Goal: Task Accomplishment & Management: Use online tool/utility

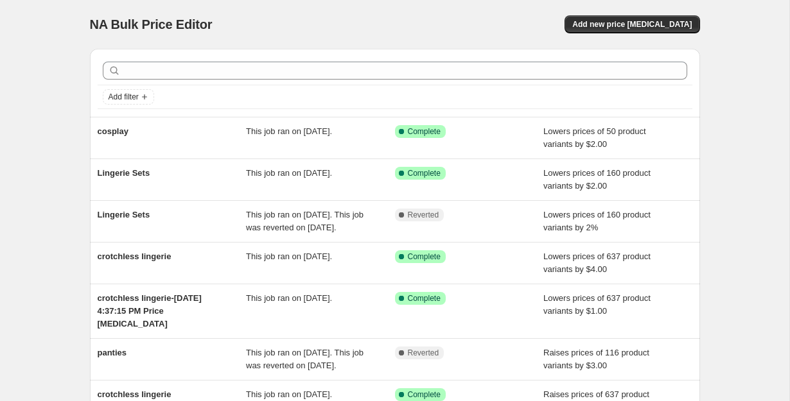
click at [349, 11] on div "NA Bulk Price Editor. This page is ready NA Bulk Price Editor Add new price cha…" at bounding box center [395, 24] width 610 height 49
click at [646, 20] on span "Add new price [MEDICAL_DATA]" at bounding box center [631, 24] width 119 height 10
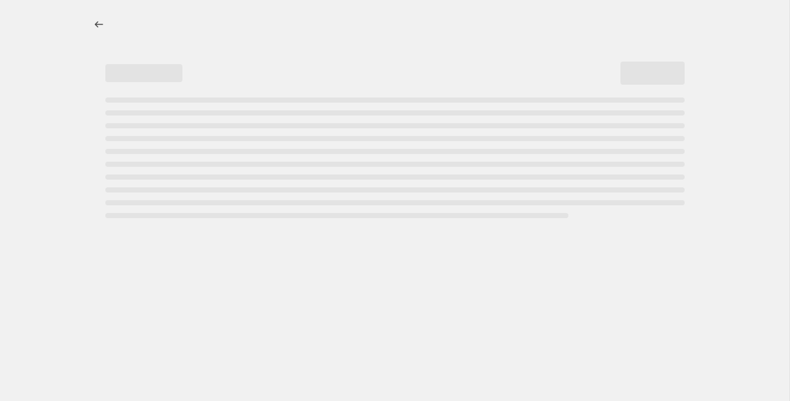
select select "percentage"
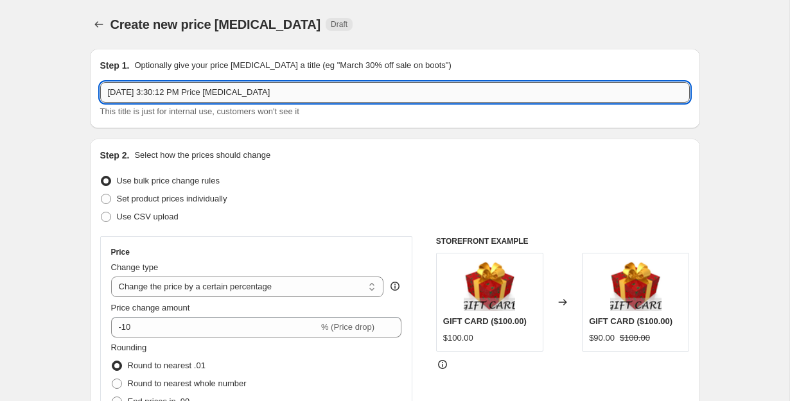
click at [276, 92] on input "Oct 7, 2025, 3:30:12 PM Price change job" at bounding box center [394, 92] width 589 height 21
type input "crotchless lingerie"
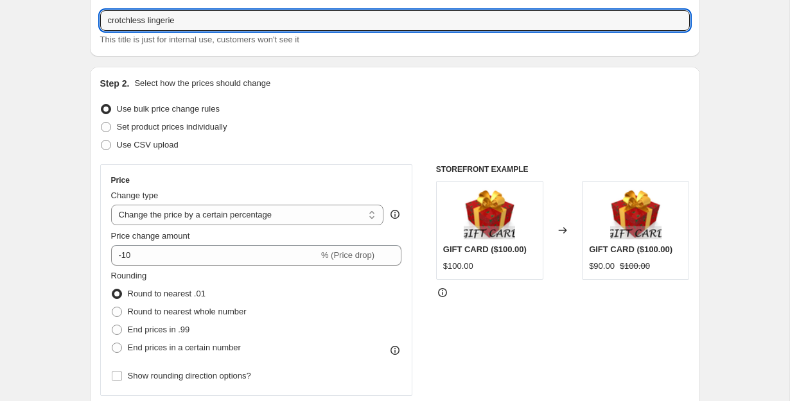
scroll to position [121, 0]
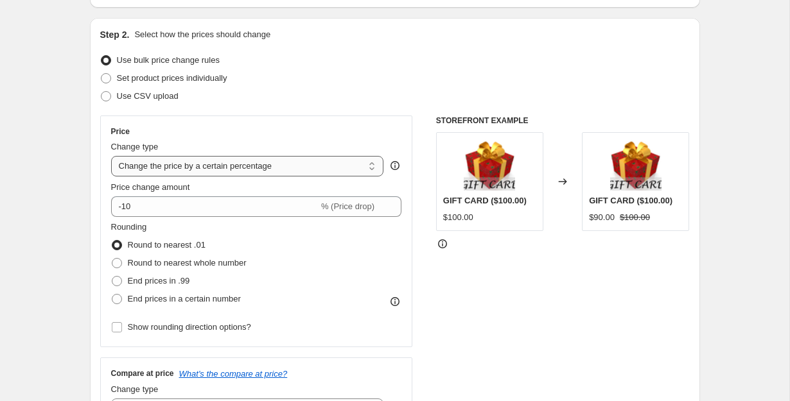
click at [279, 161] on select "Change the price to a certain amount Change the price by a certain amount Chang…" at bounding box center [247, 166] width 273 height 21
select select "by"
click at [111, 156] on select "Change the price to a certain amount Change the price by a certain amount Chang…" at bounding box center [247, 166] width 273 height 21
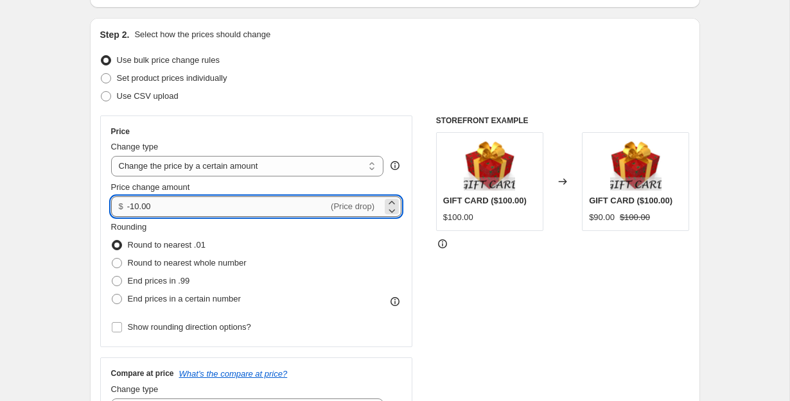
click at [223, 209] on input "-10.00" at bounding box center [227, 206] width 201 height 21
type input "-1"
click at [461, 299] on div "STOREFRONT EXAMPLE GIFT CARD ($100.00) $100.00 Changed to GIFT CARD ($100.00) $…" at bounding box center [563, 273] width 254 height 315
click at [213, 209] on input "10.00" at bounding box center [220, 206] width 186 height 21
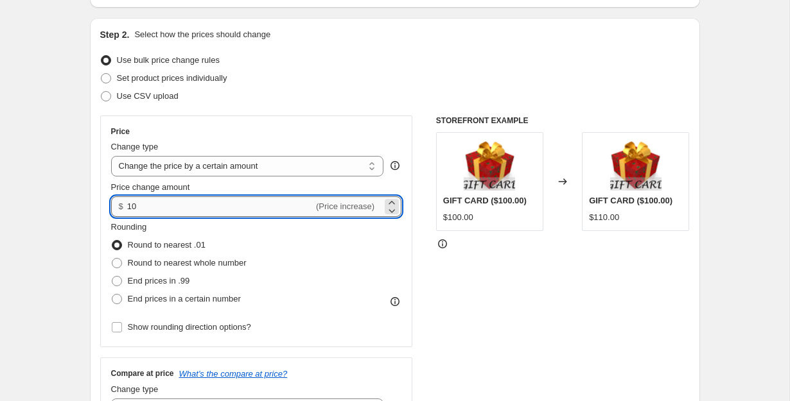
type input "1"
type input "7.00"
click at [422, 267] on div "Price Change type Change the price to a certain amount Change the price by a ce…" at bounding box center [394, 273] width 589 height 315
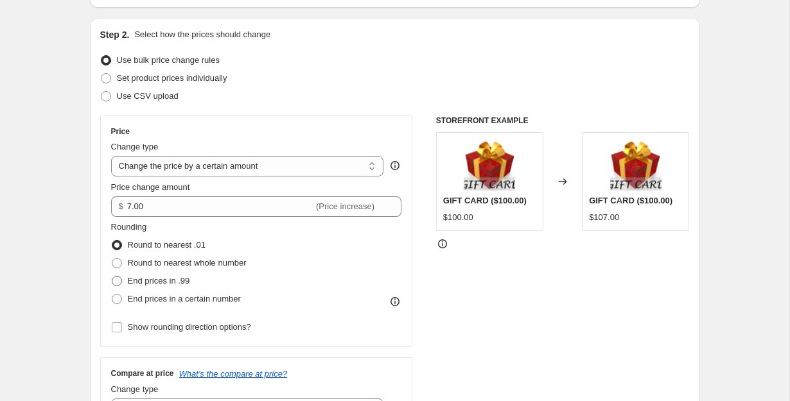
click at [167, 282] on span "End prices in .99" at bounding box center [159, 281] width 62 height 10
click at [112, 277] on input "End prices in .99" at bounding box center [112, 276] width 1 height 1
radio input "true"
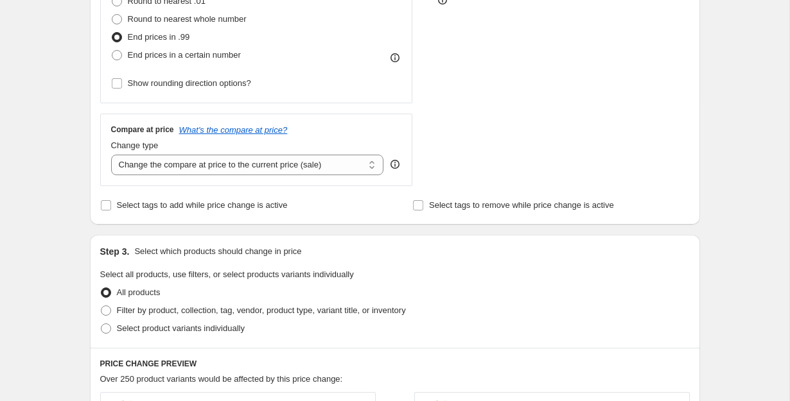
scroll to position [397, 0]
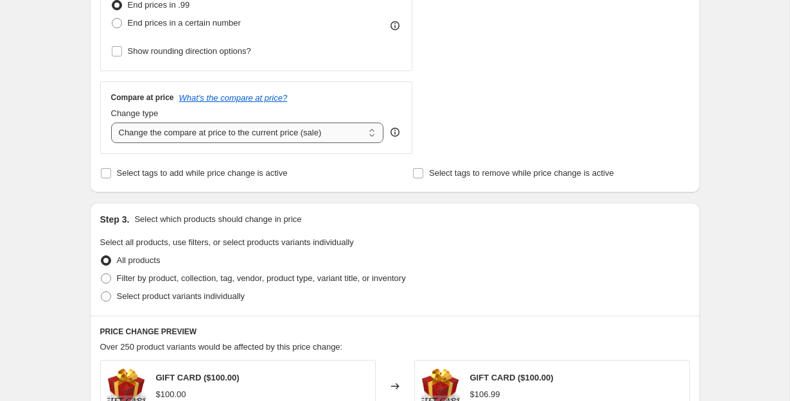
click at [222, 129] on select "Change the compare at price to the current price (sale) Change the compare at p…" at bounding box center [247, 133] width 273 height 21
select select "remove"
click at [111, 123] on select "Change the compare at price to the current price (sale) Change the compare at p…" at bounding box center [247, 133] width 273 height 21
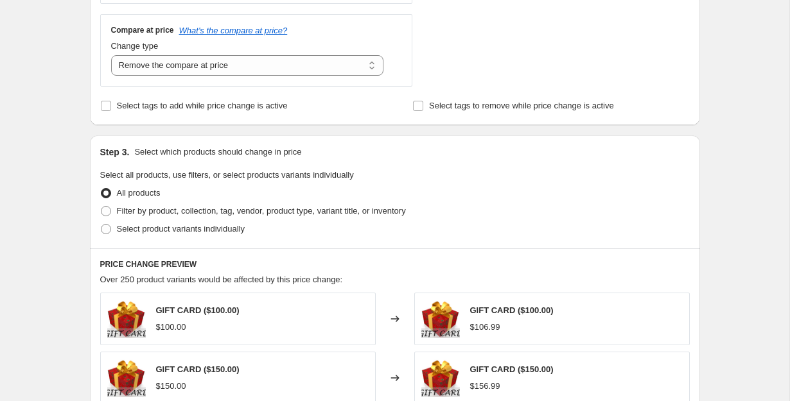
scroll to position [507, 0]
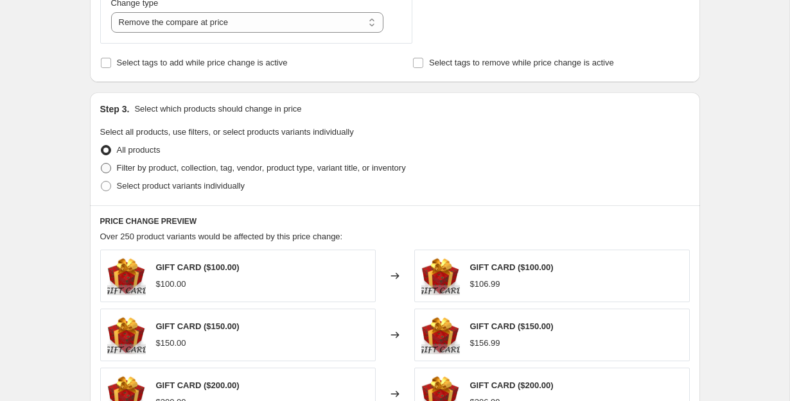
click at [152, 172] on span "Filter by product, collection, tag, vendor, product type, variant title, or inv…" at bounding box center [261, 168] width 289 height 10
click at [101, 164] on input "Filter by product, collection, tag, vendor, product type, variant title, or inv…" at bounding box center [101, 163] width 1 height 1
radio input "true"
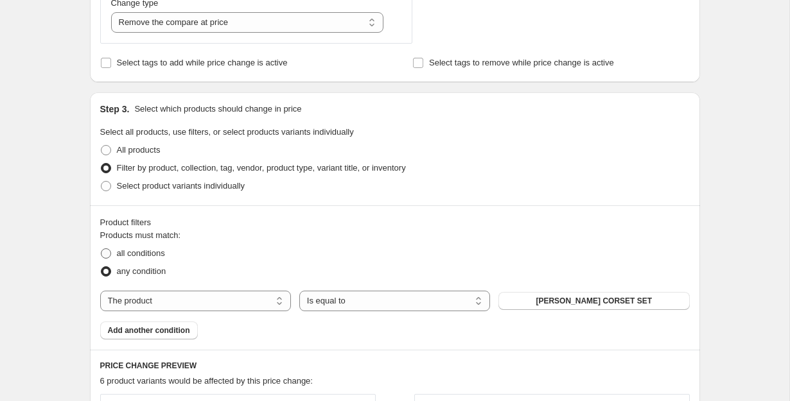
click at [127, 255] on span "all conditions" at bounding box center [141, 253] width 48 height 10
click at [101, 249] on input "all conditions" at bounding box center [101, 248] width 1 height 1
radio input "true"
click at [247, 297] on select "The product The product's collection The product's tag The product's vendor The…" at bounding box center [195, 301] width 191 height 21
select select "collection"
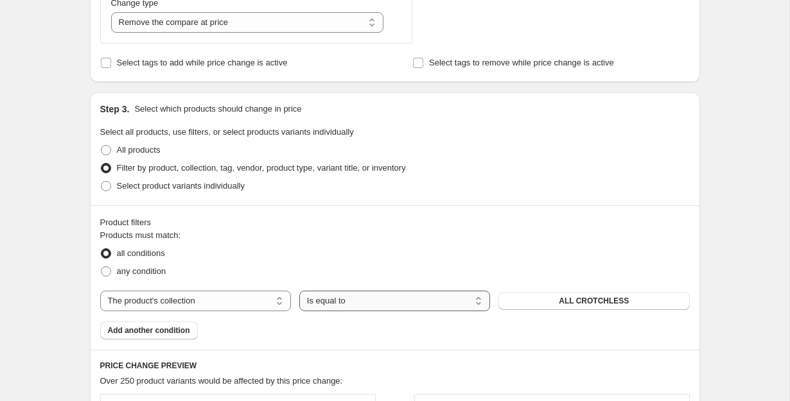
click at [356, 295] on select "Is equal to Is not equal to" at bounding box center [394, 301] width 191 height 21
click at [299, 291] on select "Is equal to Is not equal to" at bounding box center [394, 301] width 191 height 21
click at [570, 309] on div "The product The product's collection The product's tag The product's vendor The…" at bounding box center [394, 301] width 589 height 21
click at [577, 295] on button "ALL CROTCHLESS" at bounding box center [593, 301] width 191 height 18
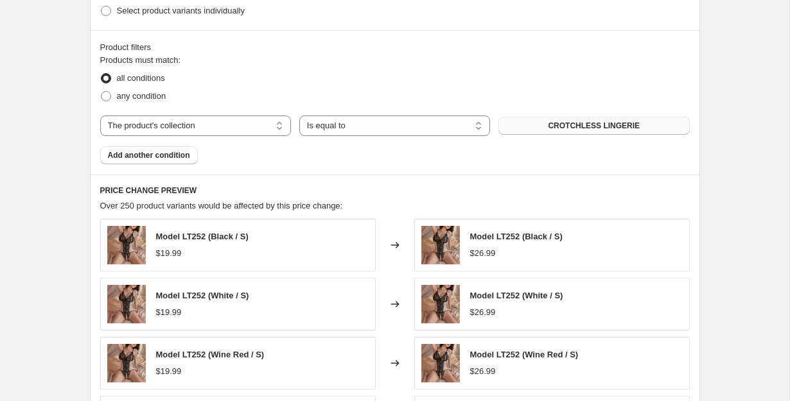
scroll to position [661, 0]
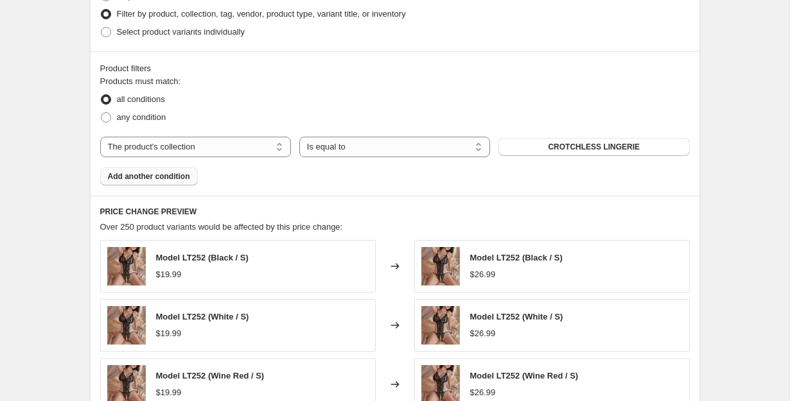
click at [143, 178] on span "Add another condition" at bounding box center [149, 176] width 82 height 10
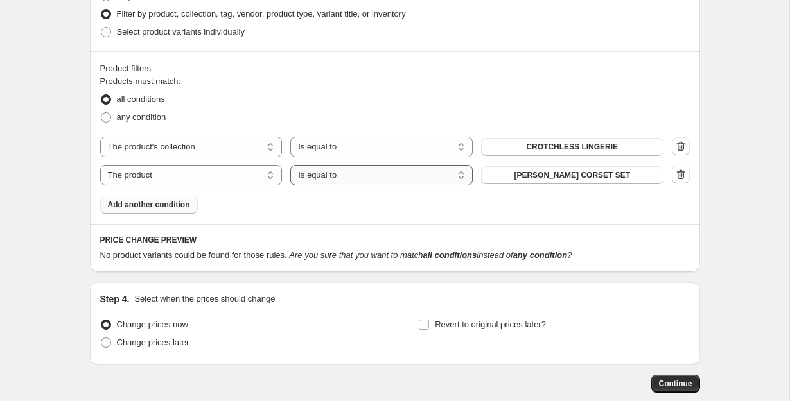
click at [309, 175] on select "Is equal to Is not equal to" at bounding box center [381, 175] width 182 height 21
select select "not_equal"
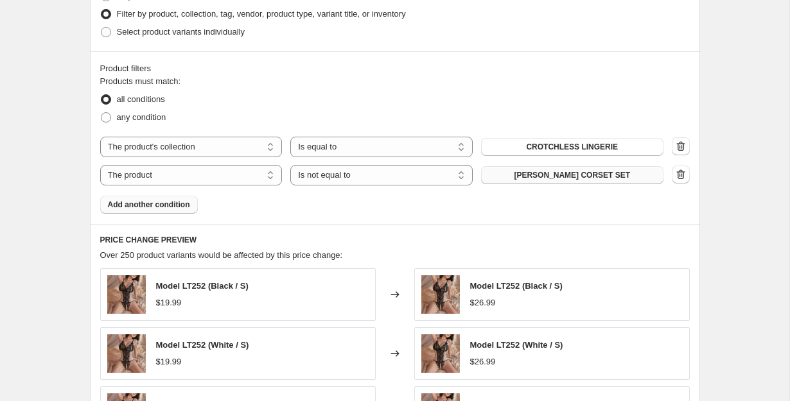
click at [522, 173] on button "[PERSON_NAME] CORSET SET" at bounding box center [572, 175] width 182 height 18
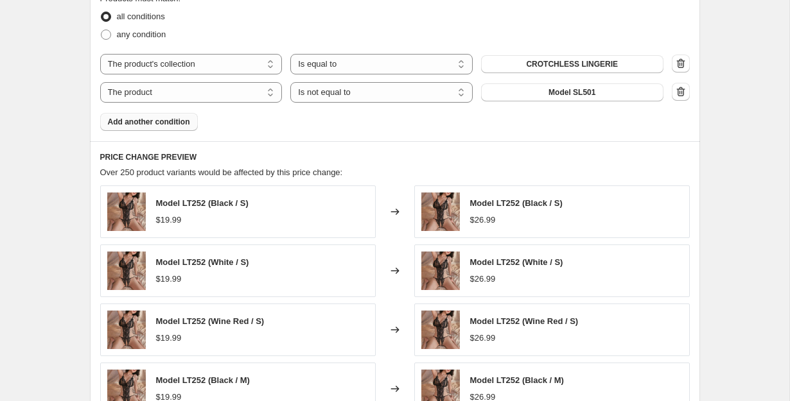
scroll to position [0, 0]
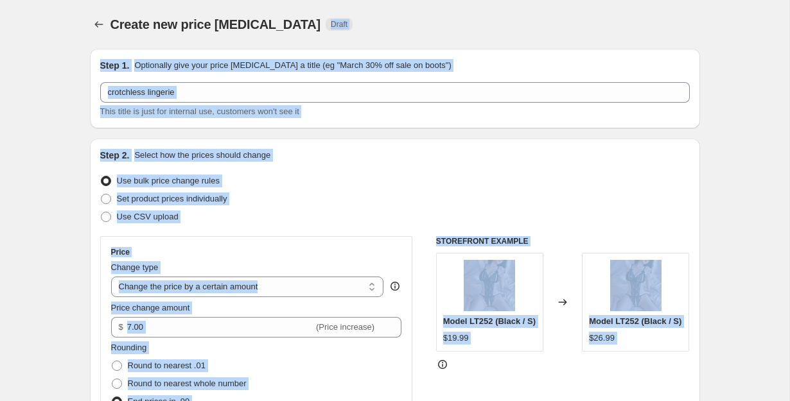
click at [581, 204] on div "Set product prices individually" at bounding box center [394, 199] width 589 height 18
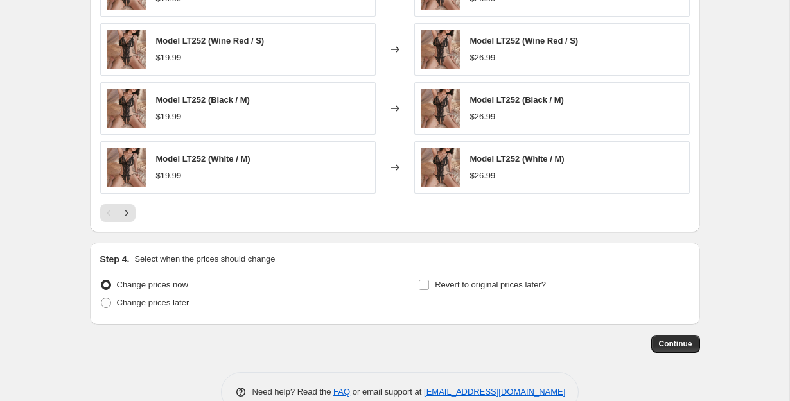
scroll to position [1055, 0]
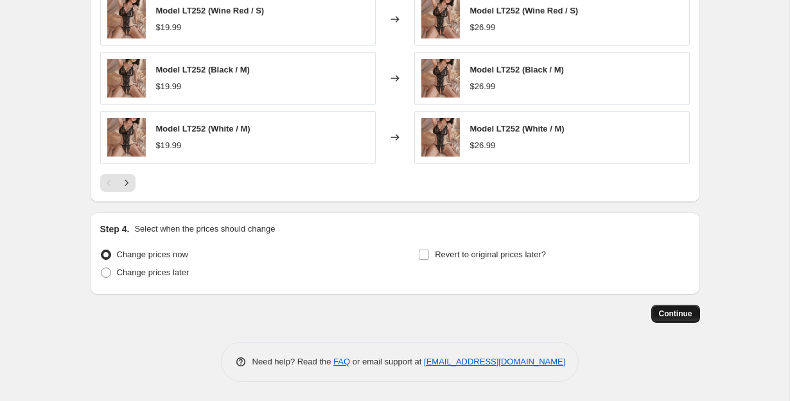
click at [676, 317] on span "Continue" at bounding box center [675, 314] width 33 height 10
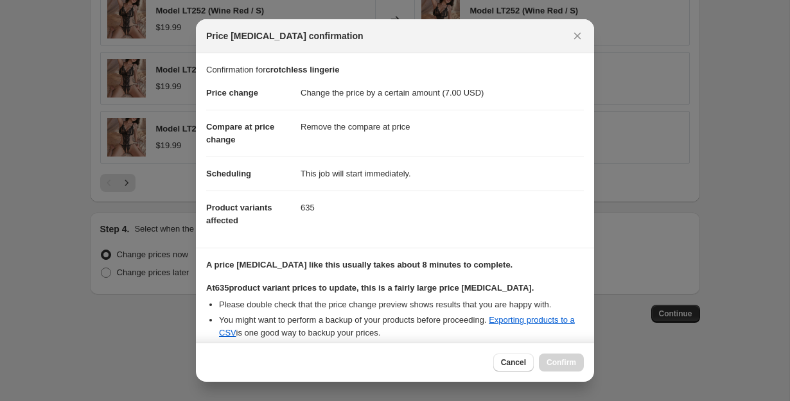
scroll to position [131, 0]
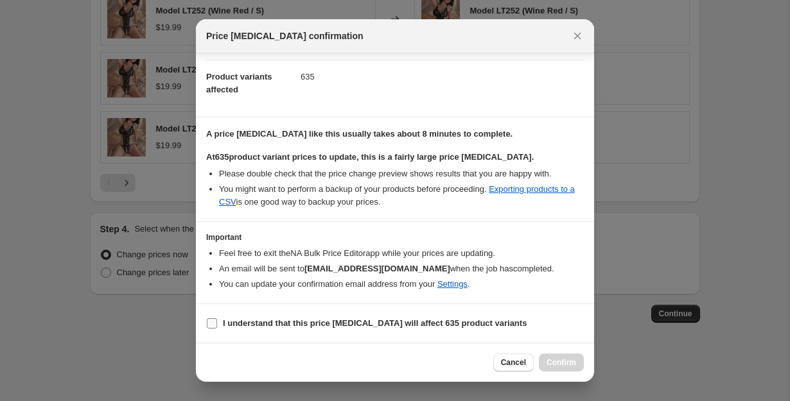
click at [210, 325] on input "I understand that this price change job will affect 635 product variants" at bounding box center [212, 323] width 10 height 10
checkbox input "true"
click at [550, 359] on span "Confirm" at bounding box center [561, 363] width 30 height 10
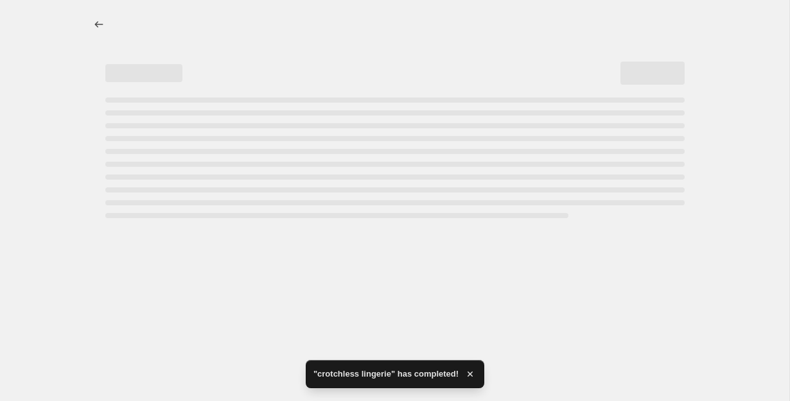
select select "by"
select select "remove"
select select "collection"
select select "not_equal"
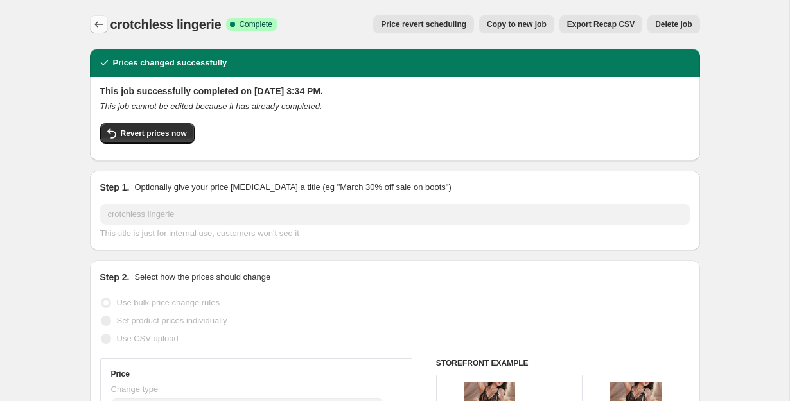
click at [96, 23] on icon "Price change jobs" at bounding box center [98, 24] width 8 height 6
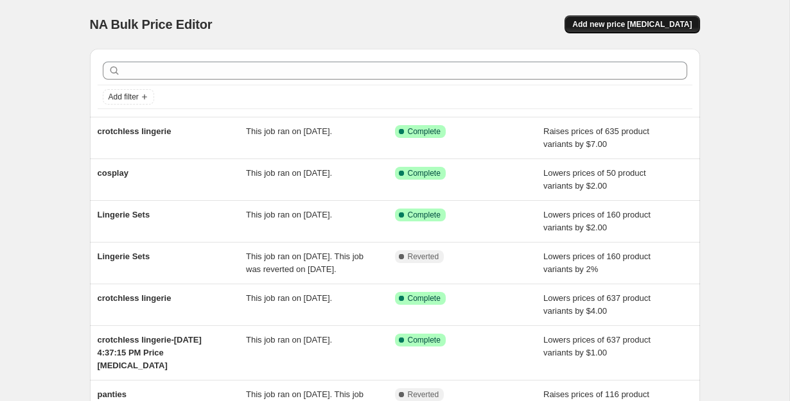
click at [613, 24] on span "Add new price [MEDICAL_DATA]" at bounding box center [631, 24] width 119 height 10
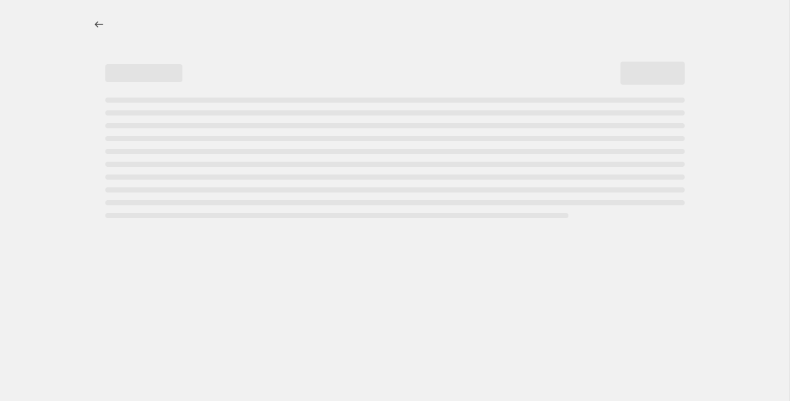
select select "percentage"
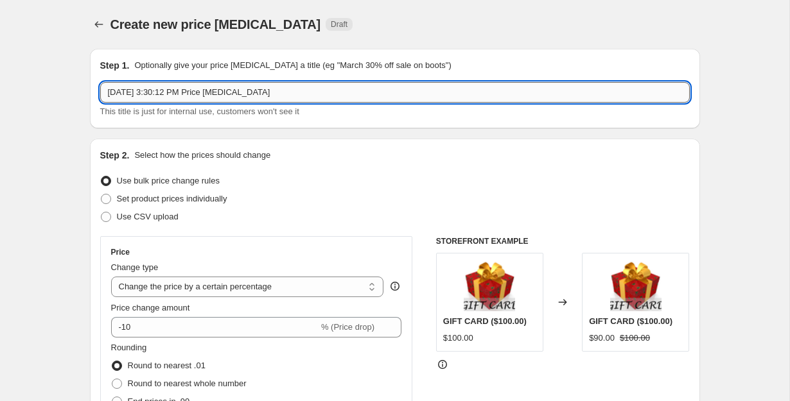
click at [316, 87] on input "Oct 7, 2025, 3:30:12 PM Price change job" at bounding box center [394, 92] width 589 height 21
type input "panties"
click at [156, 196] on span "Set product prices individually" at bounding box center [172, 199] width 110 height 10
click at [101, 195] on input "Set product prices individually" at bounding box center [101, 194] width 1 height 1
radio input "true"
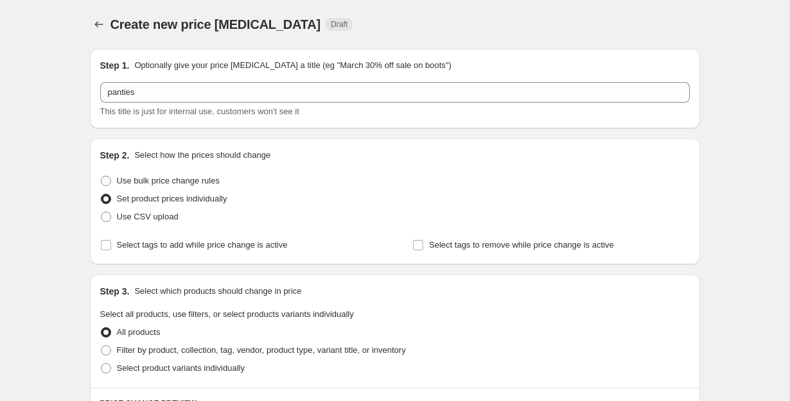
click at [163, 171] on div "Step 2. Select how the prices should change Use bulk price change rules Set pro…" at bounding box center [394, 201] width 589 height 105
click at [162, 177] on span "Use bulk price change rules" at bounding box center [168, 181] width 103 height 10
click at [101, 177] on input "Use bulk price change rules" at bounding box center [101, 176] width 1 height 1
radio input "true"
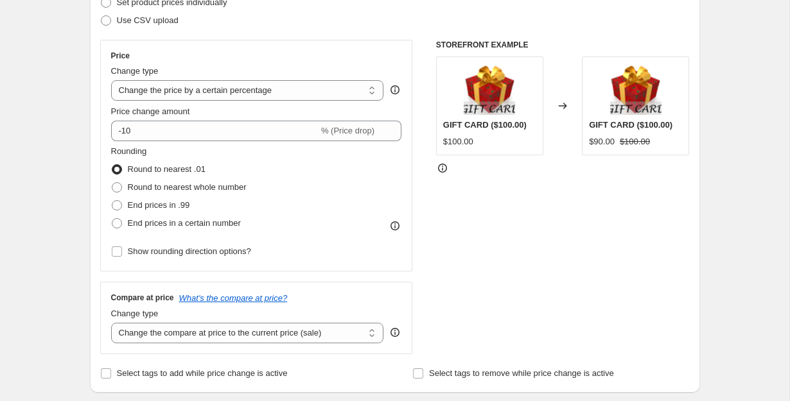
scroll to position [243, 0]
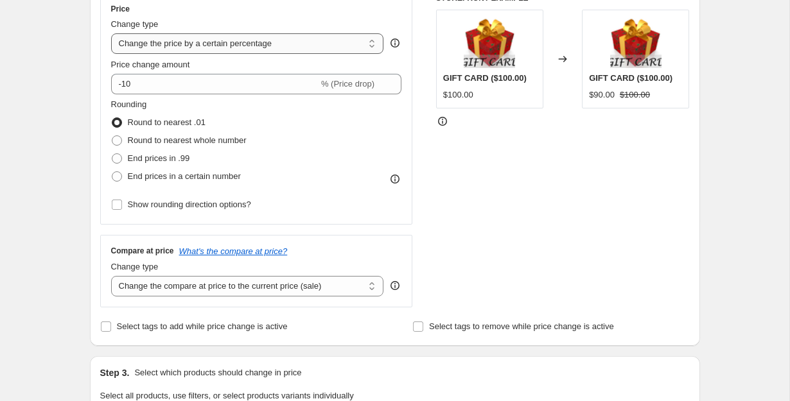
click at [302, 45] on select "Change the price to a certain amount Change the price by a certain amount Chang…" at bounding box center [247, 43] width 273 height 21
select select "by"
click at [111, 33] on select "Change the price to a certain amount Change the price by a certain amount Chang…" at bounding box center [247, 43] width 273 height 21
type input "-10.00"
click at [172, 162] on span "End prices in .99" at bounding box center [159, 158] width 62 height 10
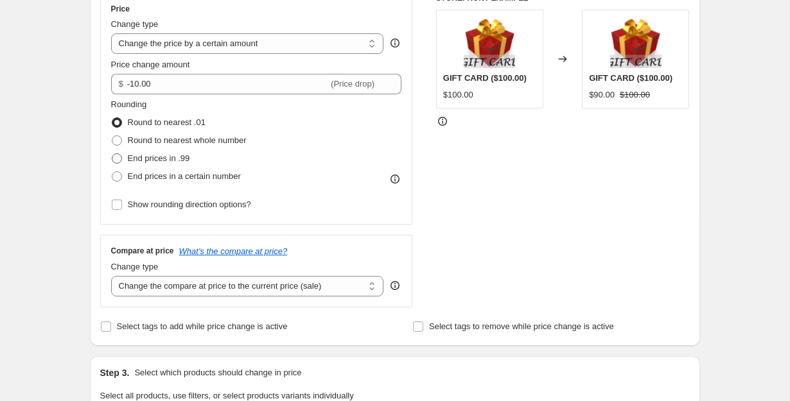
click at [112, 154] on input "End prices in .99" at bounding box center [112, 153] width 1 height 1
radio input "true"
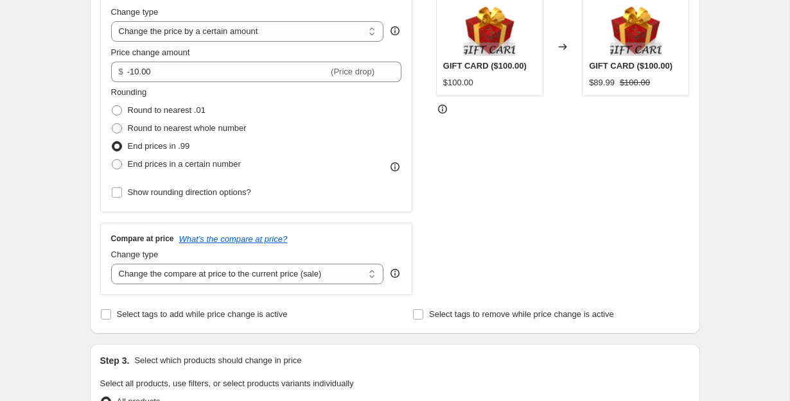
scroll to position [265, 0]
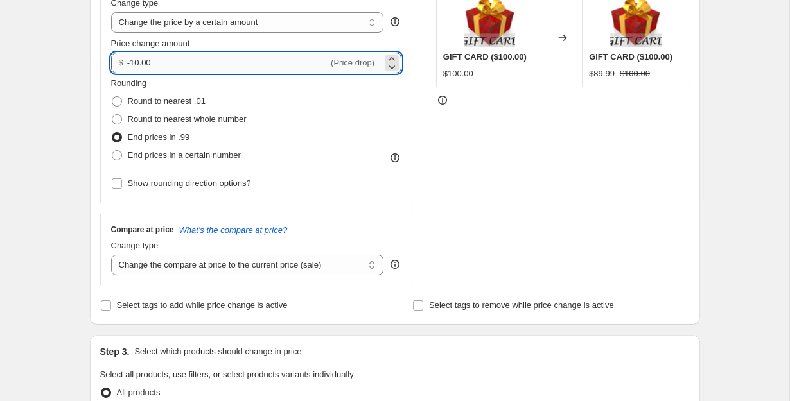
click at [204, 63] on input "-10.00" at bounding box center [227, 63] width 201 height 21
type input "-1"
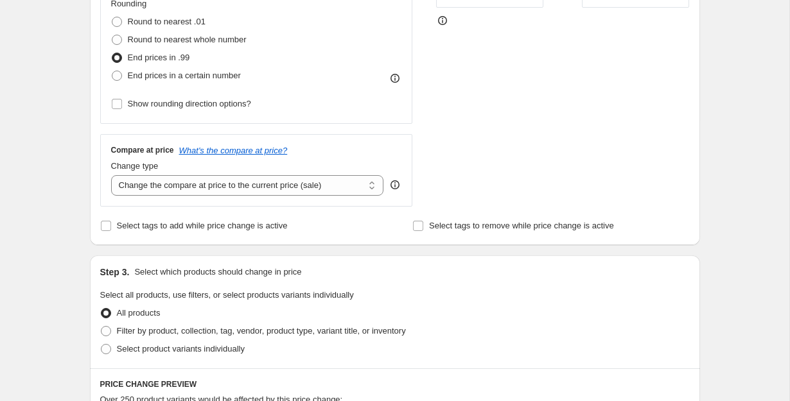
scroll to position [350, 0]
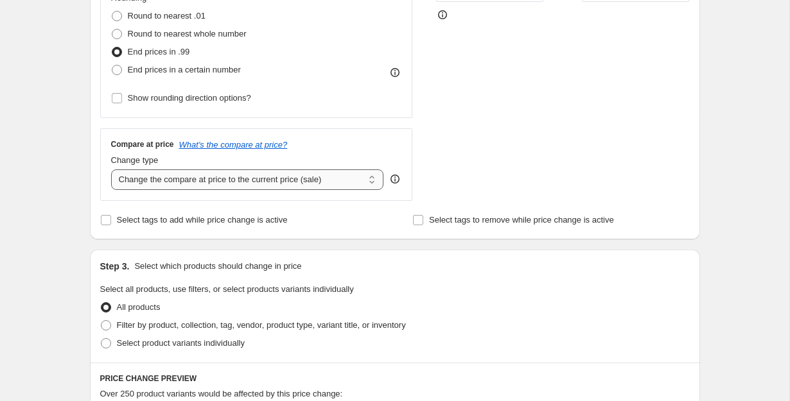
type input "-4.00"
click at [245, 182] on select "Change the compare at price to the current price (sale) Change the compare at p…" at bounding box center [247, 179] width 273 height 21
select select "remove"
click at [111, 169] on select "Change the compare at price to the current price (sale) Change the compare at p…" at bounding box center [247, 179] width 273 height 21
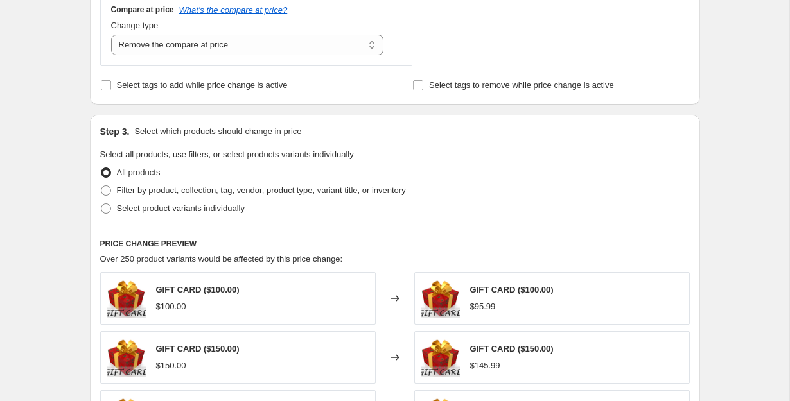
scroll to position [528, 0]
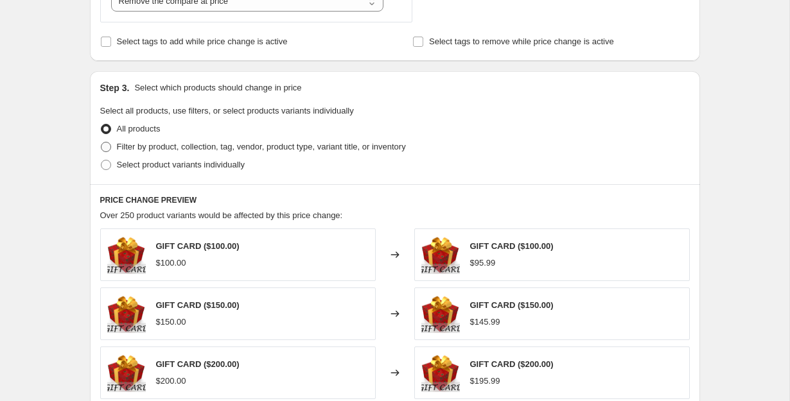
click at [109, 148] on span at bounding box center [106, 147] width 10 height 10
click at [101, 143] on input "Filter by product, collection, tag, vendor, product type, variant title, or inv…" at bounding box center [101, 142] width 1 height 1
radio input "true"
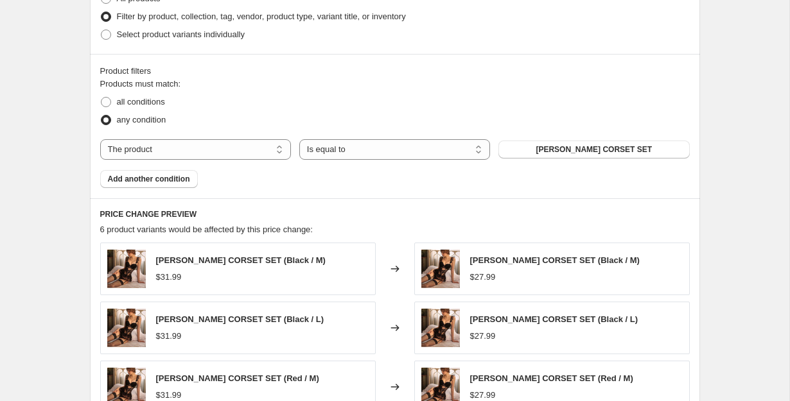
scroll to position [666, 0]
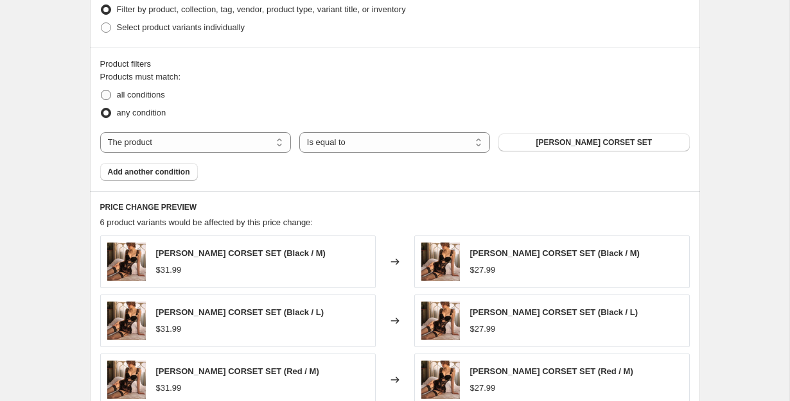
click at [101, 91] on span at bounding box center [106, 95] width 10 height 10
click at [101, 91] on input "all conditions" at bounding box center [101, 90] width 1 height 1
radio input "true"
click at [241, 143] on select "The product The product's collection The product's tag The product's vendor The…" at bounding box center [195, 142] width 191 height 21
select select "collection"
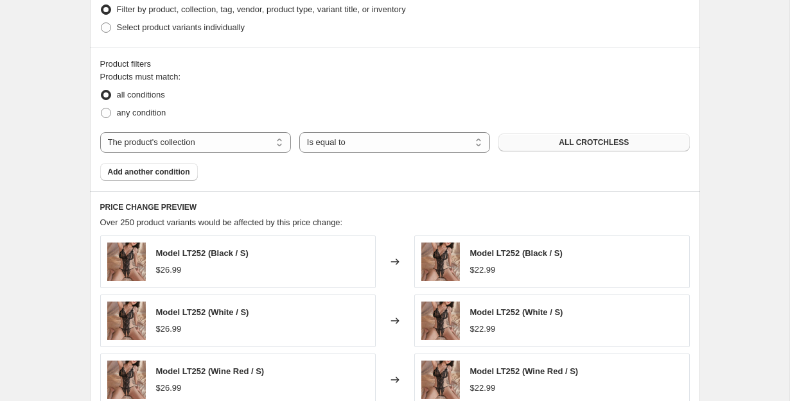
click at [594, 140] on span "ALL CROTCHLESS" at bounding box center [594, 142] width 70 height 10
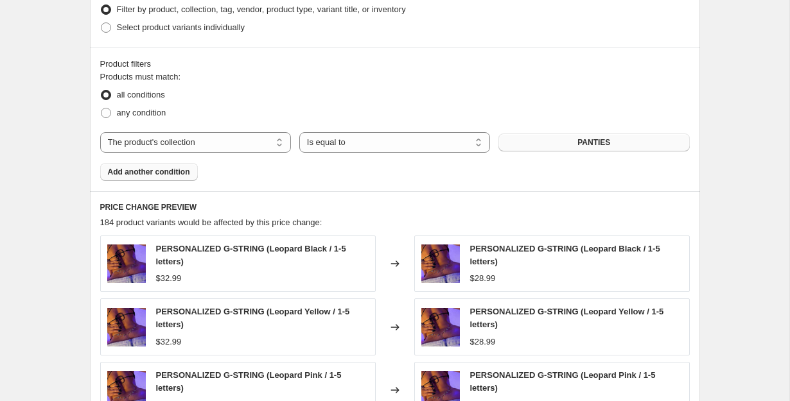
click at [150, 173] on span "Add another condition" at bounding box center [149, 172] width 82 height 10
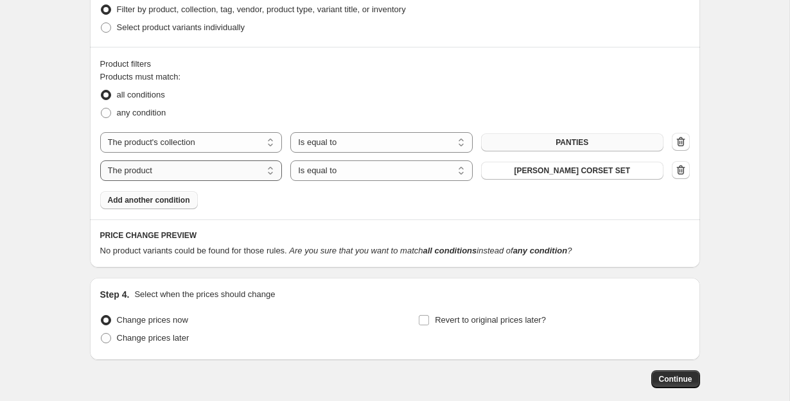
click at [176, 173] on select "The product The product's collection The product's tag The product's vendor The…" at bounding box center [191, 170] width 182 height 21
click at [306, 173] on select "Is equal to Is not equal to" at bounding box center [381, 170] width 182 height 21
select select "not_equal"
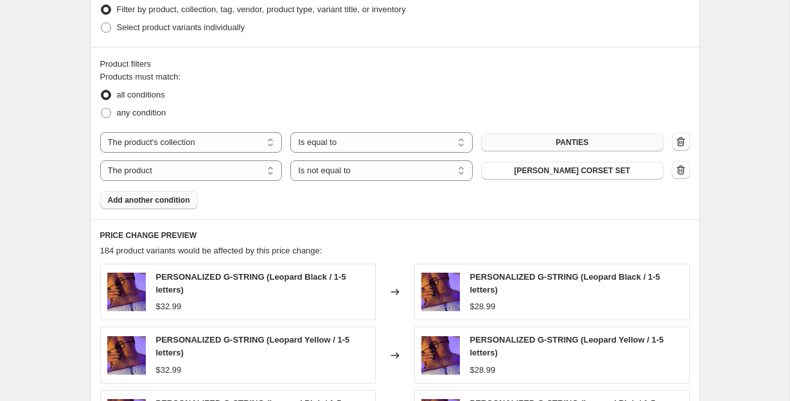
click at [580, 171] on span "[PERSON_NAME] CORSET SET" at bounding box center [572, 171] width 116 height 10
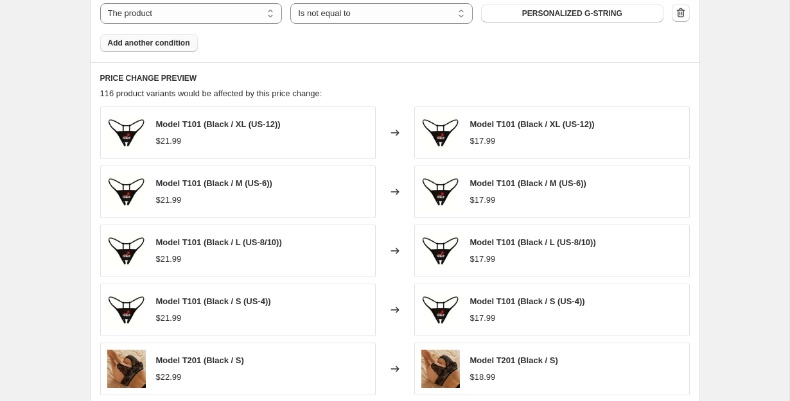
scroll to position [1055, 0]
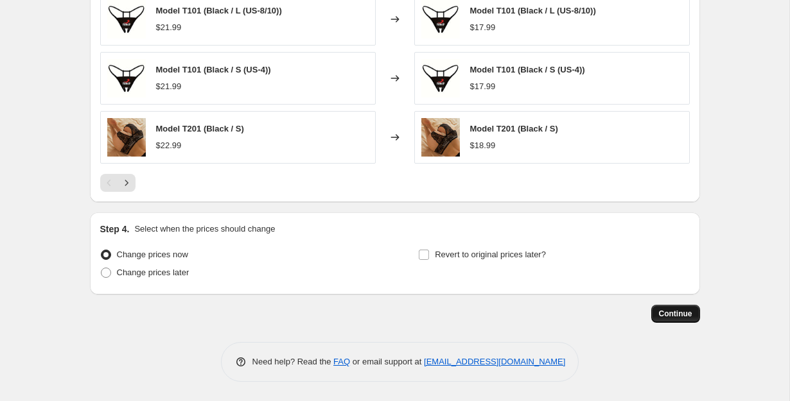
click at [684, 313] on span "Continue" at bounding box center [675, 314] width 33 height 10
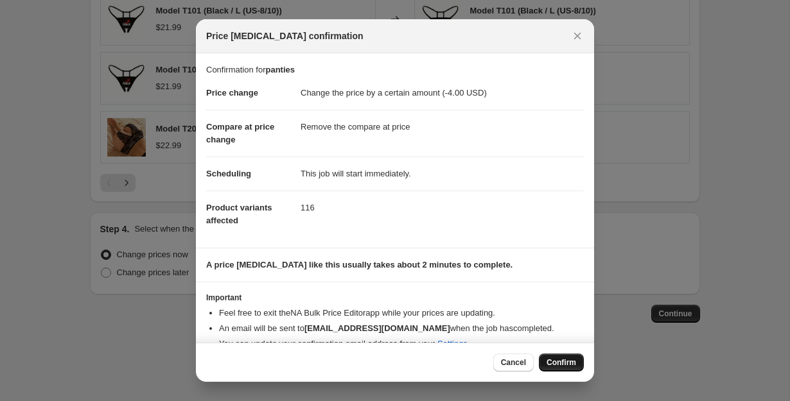
click at [561, 369] on button "Confirm" at bounding box center [561, 363] width 45 height 18
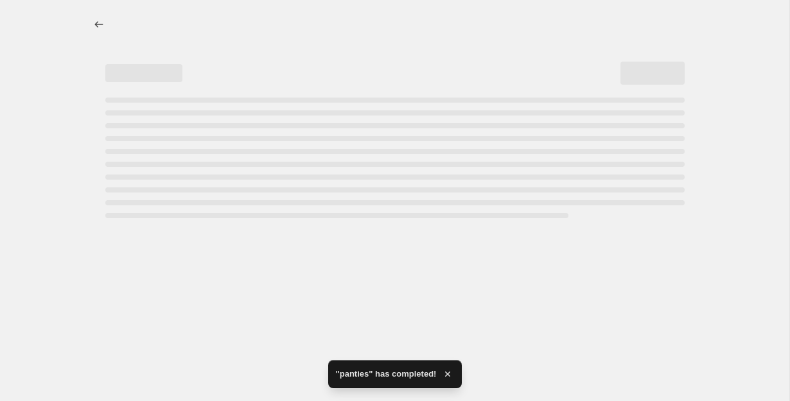
select select "by"
select select "remove"
select select "collection"
select select "not_equal"
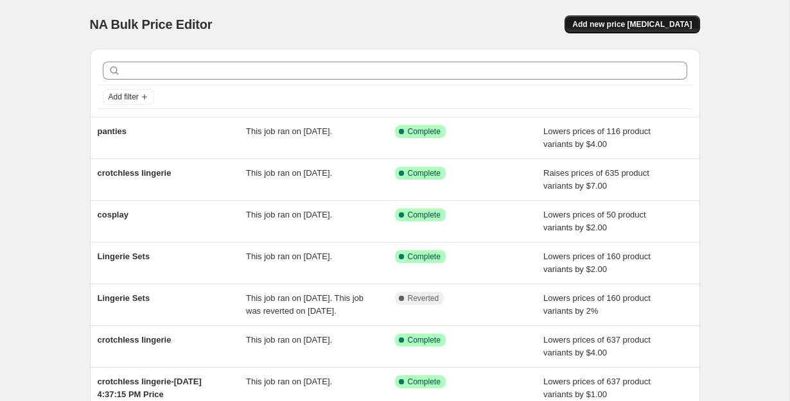
click at [633, 19] on button "Add new price [MEDICAL_DATA]" at bounding box center [631, 24] width 135 height 18
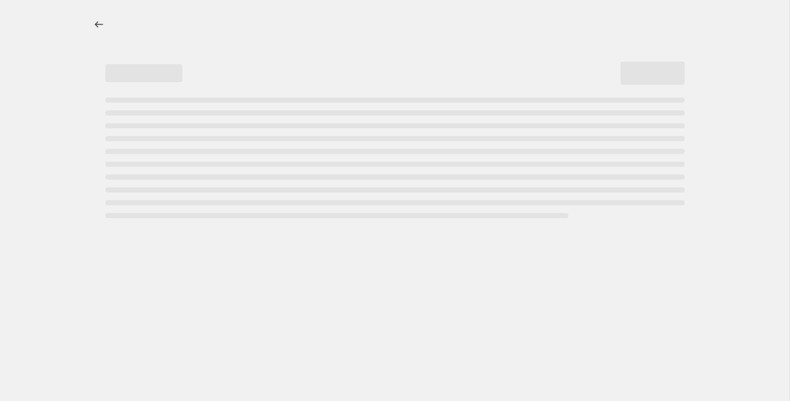
select select "percentage"
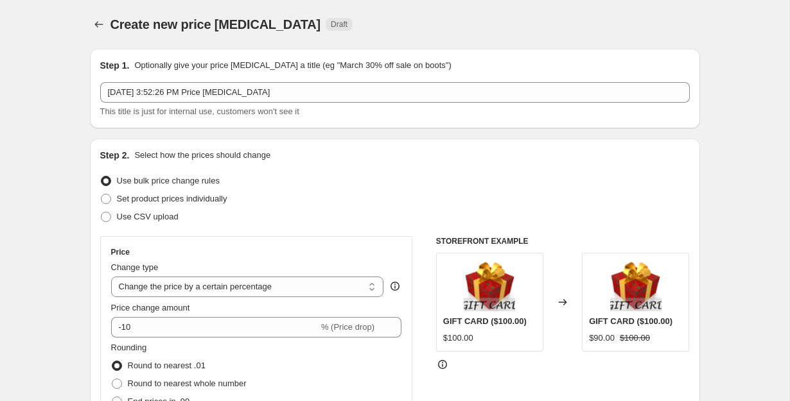
click at [360, 64] on p "Optionally give your price [MEDICAL_DATA] a title (eg "March 30% off sale on bo…" at bounding box center [292, 65] width 317 height 13
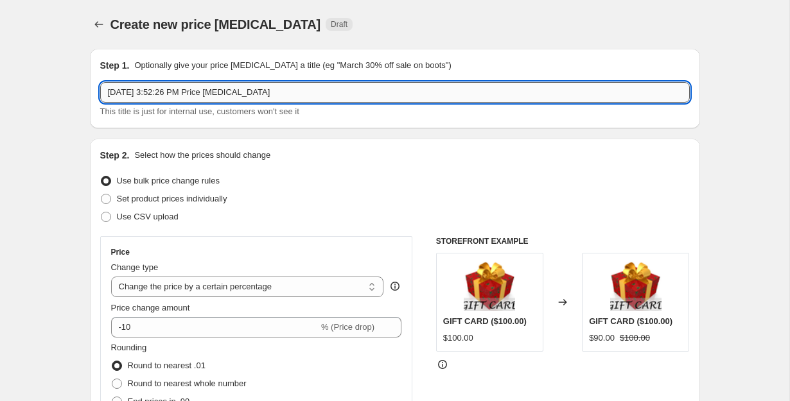
click at [327, 96] on input "[DATE] 3:52:26 PM Price [MEDICAL_DATA]" at bounding box center [394, 92] width 589 height 21
type input "Lingerie Sets"
click at [189, 198] on span "Set product prices individually" at bounding box center [172, 199] width 110 height 10
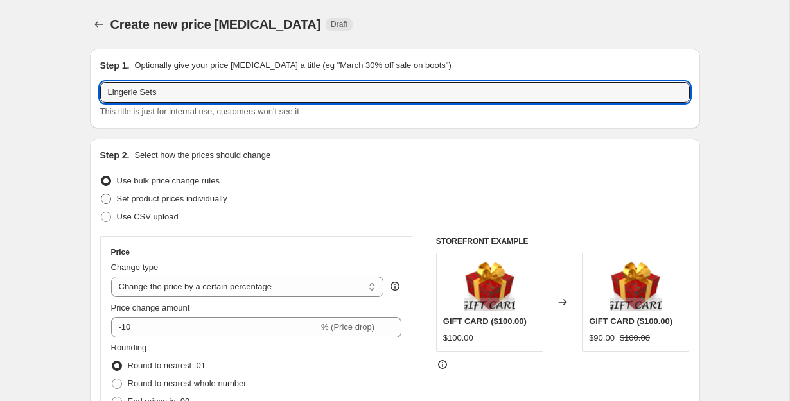
click at [101, 195] on input "Set product prices individually" at bounding box center [101, 194] width 1 height 1
radio input "true"
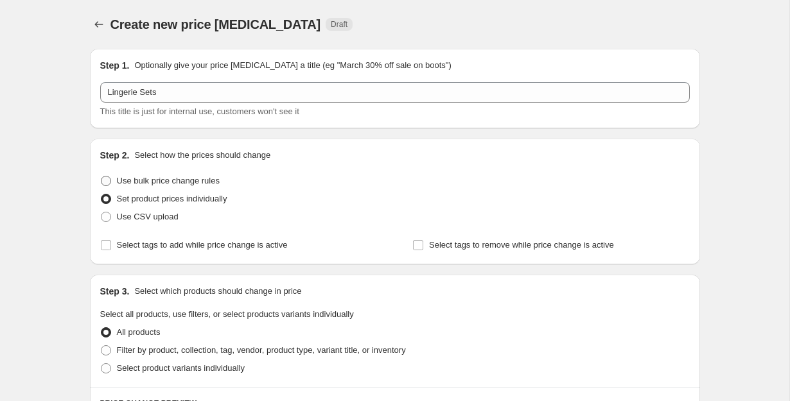
click at [188, 180] on span "Use bulk price change rules" at bounding box center [168, 181] width 103 height 10
click at [101, 177] on input "Use bulk price change rules" at bounding box center [101, 176] width 1 height 1
radio input "true"
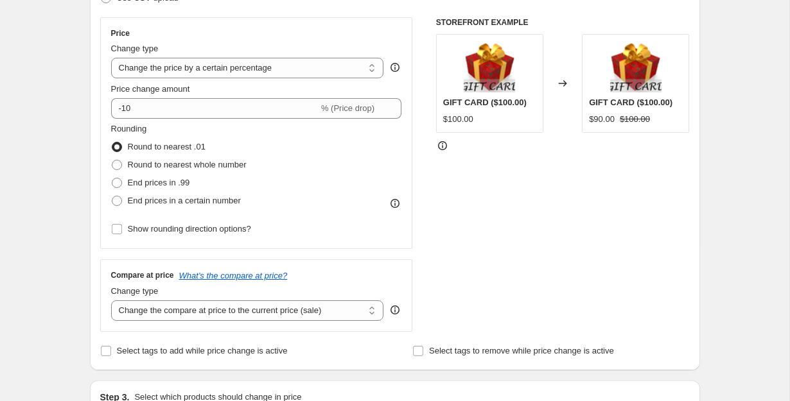
scroll to position [259, 0]
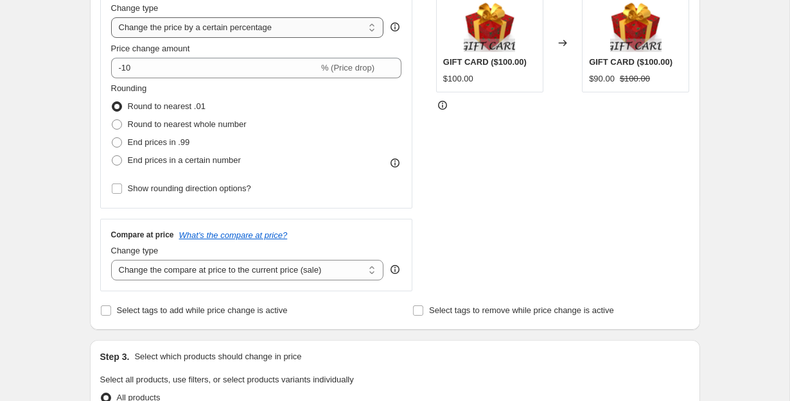
click at [302, 33] on select "Change the price to a certain amount Change the price by a certain amount Chang…" at bounding box center [247, 27] width 273 height 21
select select "by"
click at [111, 17] on select "Change the price to a certain amount Change the price by a certain amount Chang…" at bounding box center [247, 27] width 273 height 21
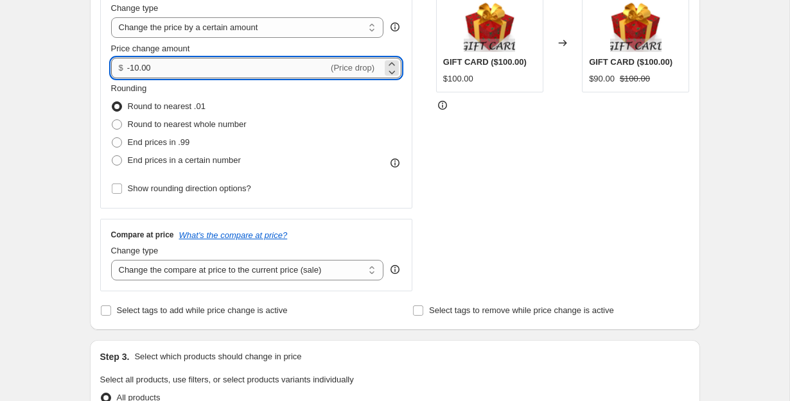
click at [241, 71] on input "-10.00" at bounding box center [227, 68] width 201 height 21
type input "-1"
type input "2.00"
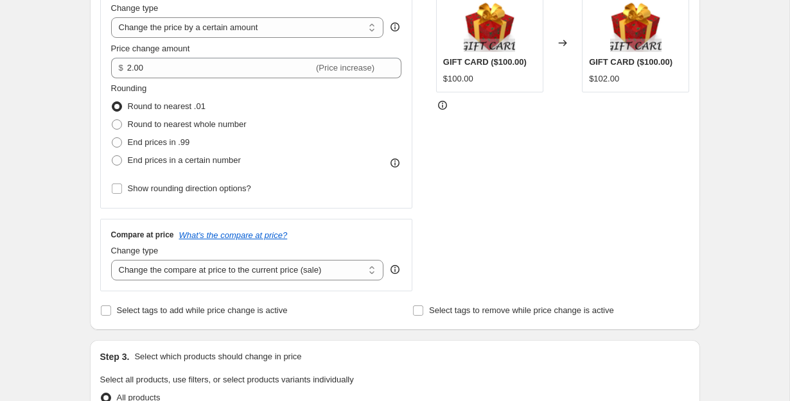
click at [394, 120] on div "Rounding Round to nearest .01 Round to nearest whole number End prices in .99 E…" at bounding box center [256, 125] width 291 height 87
click at [170, 140] on span "End prices in .99" at bounding box center [159, 142] width 62 height 10
click at [112, 138] on input "End prices in .99" at bounding box center [112, 137] width 1 height 1
radio input "true"
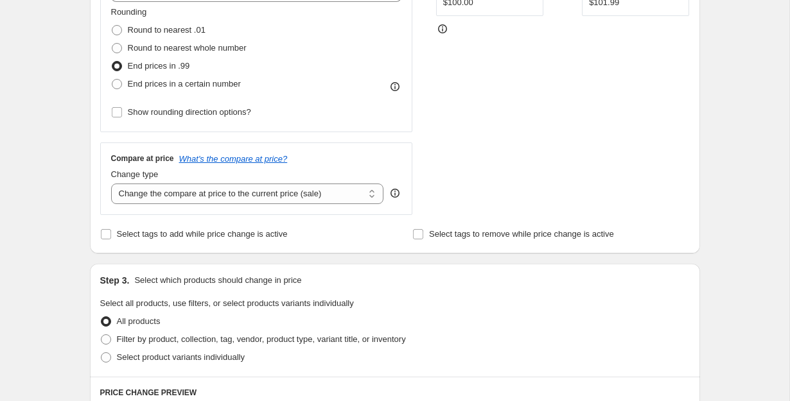
scroll to position [348, 0]
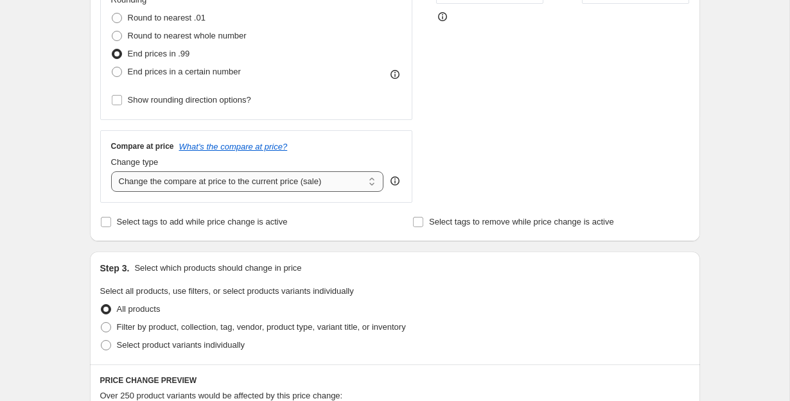
click at [249, 185] on select "Change the compare at price to the current price (sale) Change the compare at p…" at bounding box center [247, 181] width 273 height 21
select select "remove"
click at [111, 171] on select "Change the compare at price to the current price (sale) Change the compare at p…" at bounding box center [247, 181] width 273 height 21
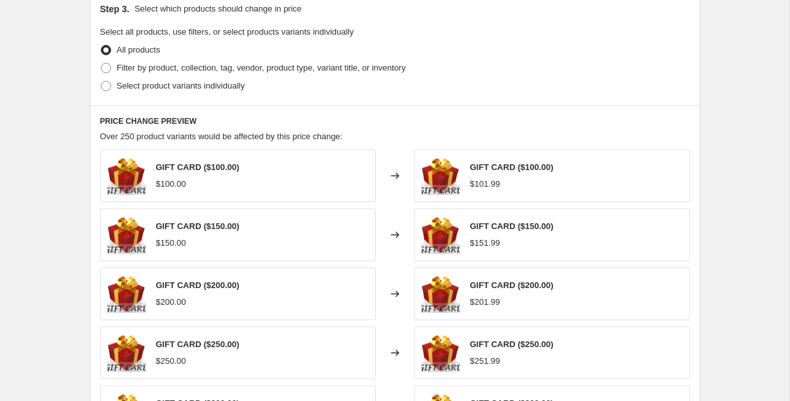
scroll to position [644, 0]
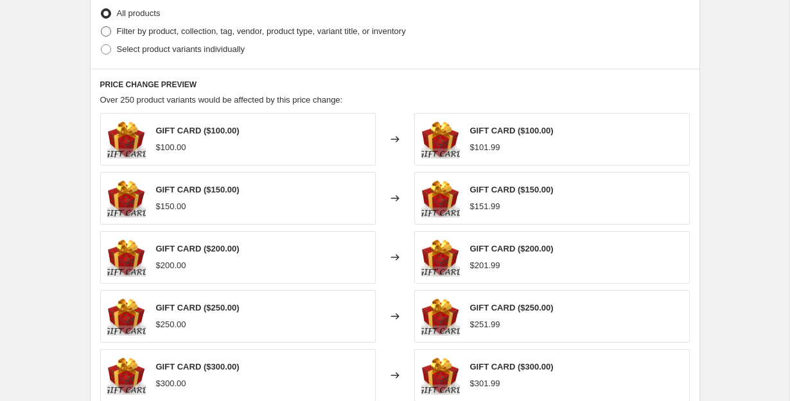
click at [107, 30] on span at bounding box center [106, 31] width 10 height 10
click at [101, 27] on input "Filter by product, collection, tag, vendor, product type, variant title, or inv…" at bounding box center [101, 26] width 1 height 1
radio input "true"
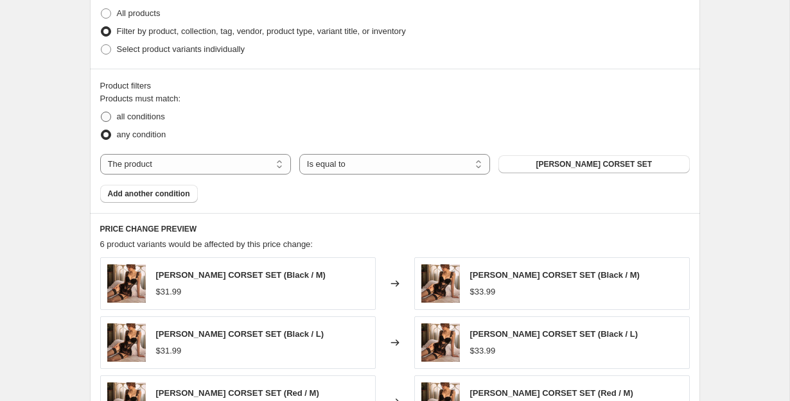
click at [107, 112] on span at bounding box center [106, 117] width 10 height 10
click at [101, 112] on input "all conditions" at bounding box center [101, 112] width 1 height 1
radio input "true"
click at [232, 160] on select "The product The product's collection The product's tag The product's vendor The…" at bounding box center [195, 164] width 191 height 21
select select "collection"
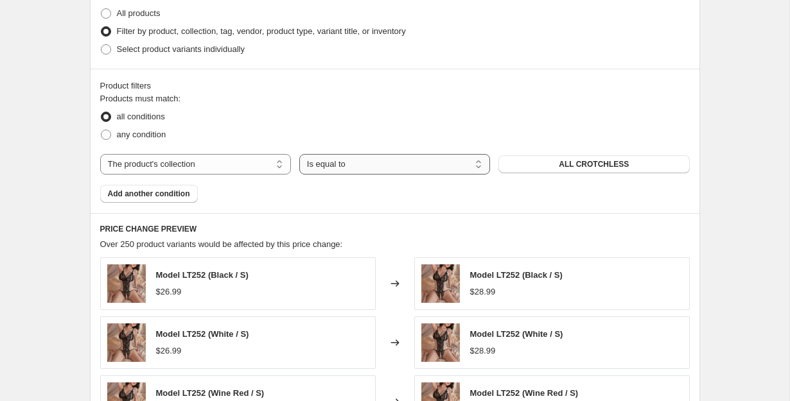
click at [320, 164] on select "Is equal to Is not equal to" at bounding box center [394, 164] width 191 height 21
click at [299, 154] on select "Is equal to Is not equal to" at bounding box center [394, 164] width 191 height 21
click at [559, 157] on button "ALL CROTCHLESS" at bounding box center [593, 164] width 191 height 18
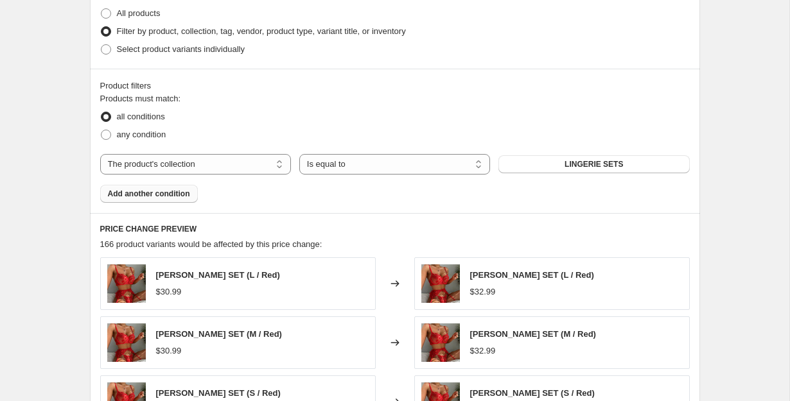
click at [161, 194] on span "Add another condition" at bounding box center [149, 194] width 82 height 10
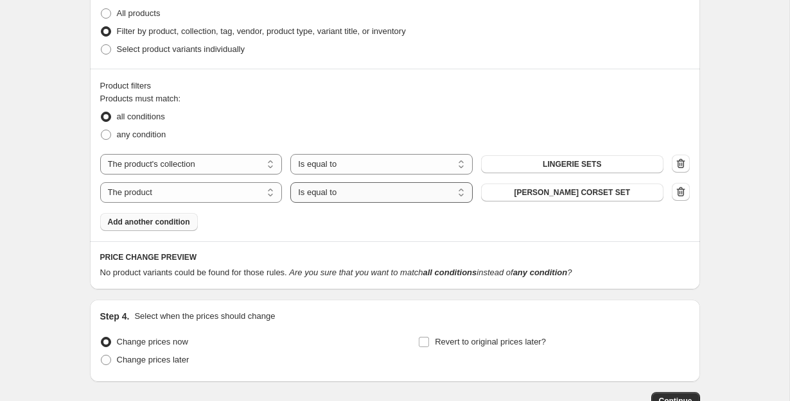
click at [330, 195] on select "Is equal to Is not equal to" at bounding box center [381, 192] width 182 height 21
select select "not_equal"
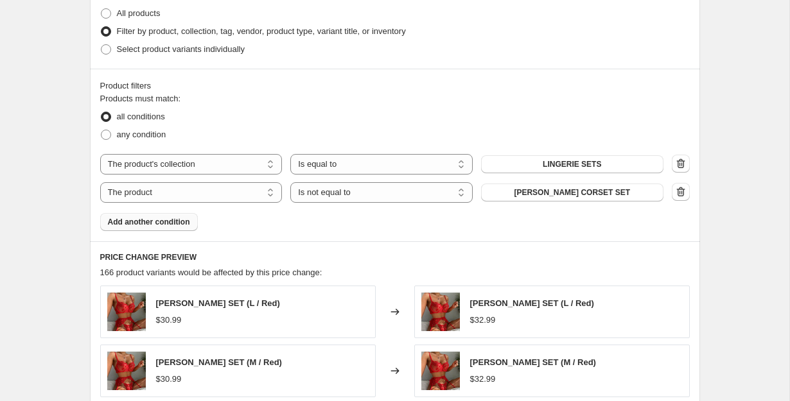
click at [560, 195] on span "[PERSON_NAME] CORSET SET" at bounding box center [572, 192] width 116 height 10
click at [164, 221] on span "Add another condition" at bounding box center [149, 222] width 82 height 10
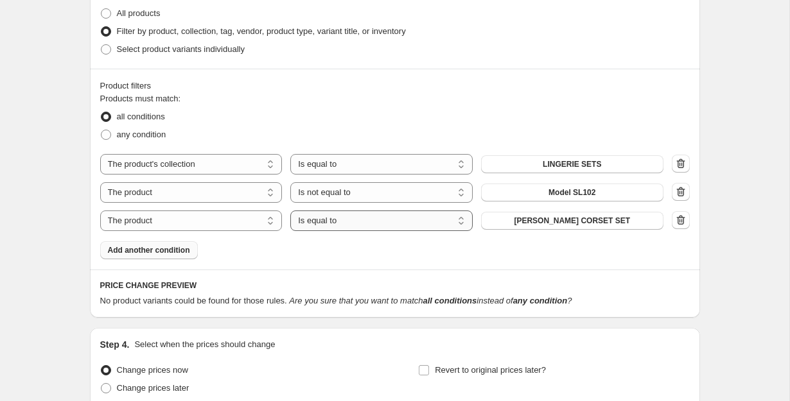
click at [360, 213] on select "Is equal to Is not equal to" at bounding box center [381, 221] width 182 height 21
select select "not_equal"
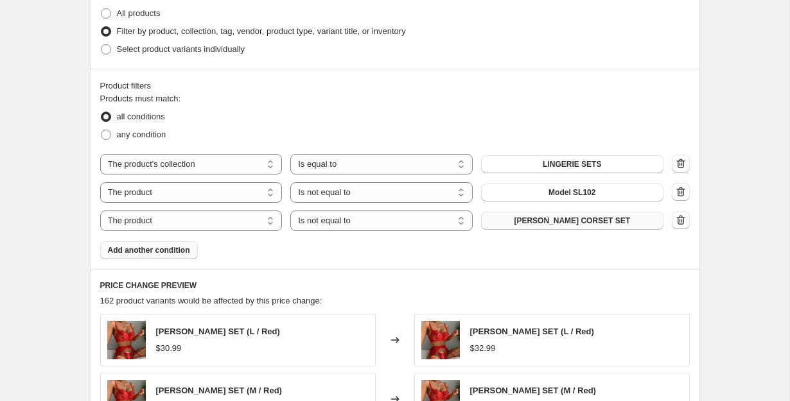
click at [542, 222] on span "[PERSON_NAME] CORSET SET" at bounding box center [572, 221] width 116 height 10
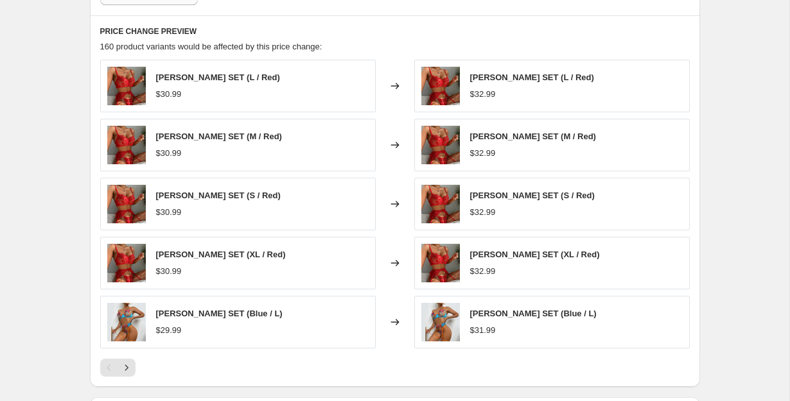
scroll to position [1083, 0]
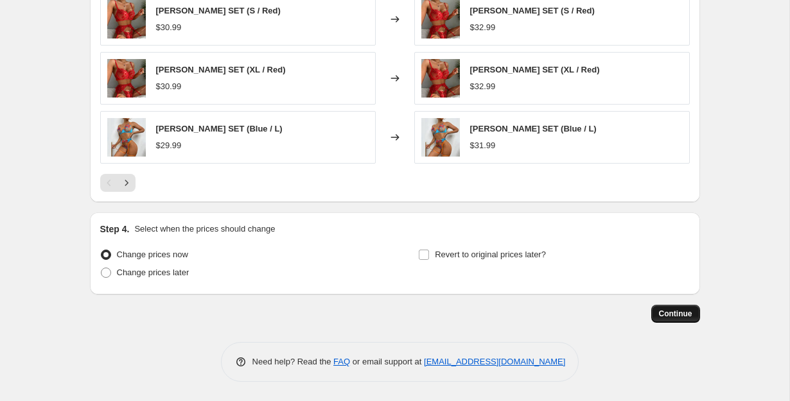
click at [683, 316] on span "Continue" at bounding box center [675, 314] width 33 height 10
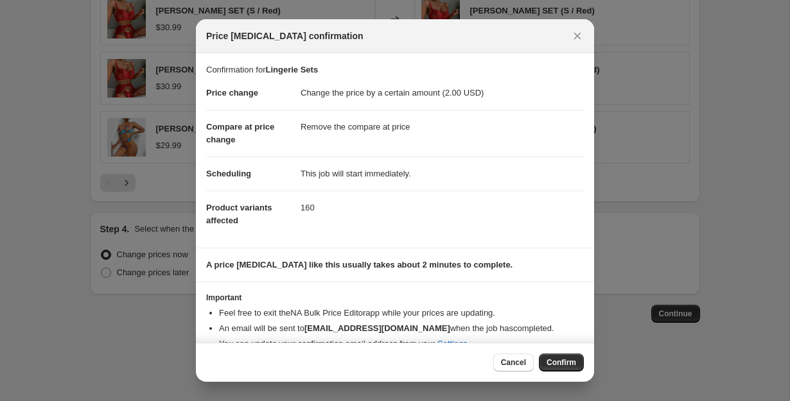
scroll to position [21, 0]
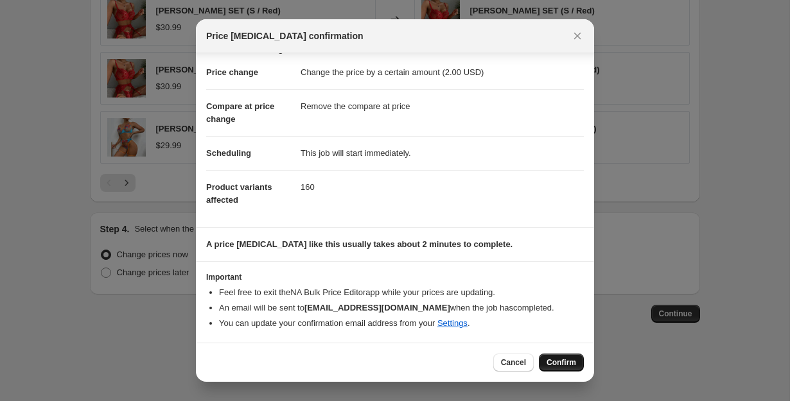
click at [575, 370] on button "Confirm" at bounding box center [561, 363] width 45 height 18
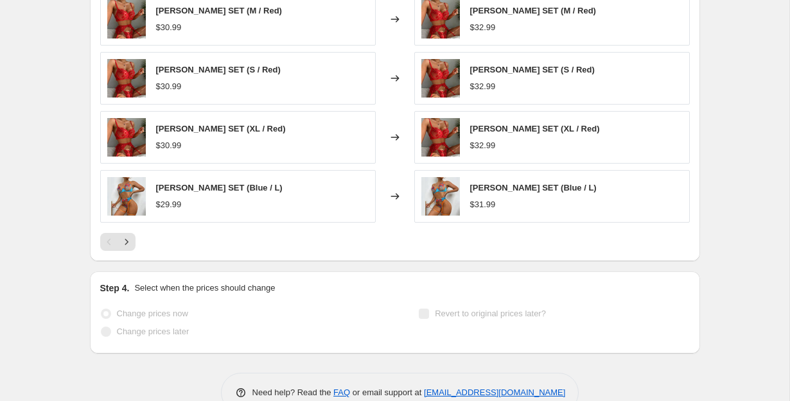
scroll to position [1116, 0]
select select "by"
select select "remove"
select select "collection"
select select "not_equal"
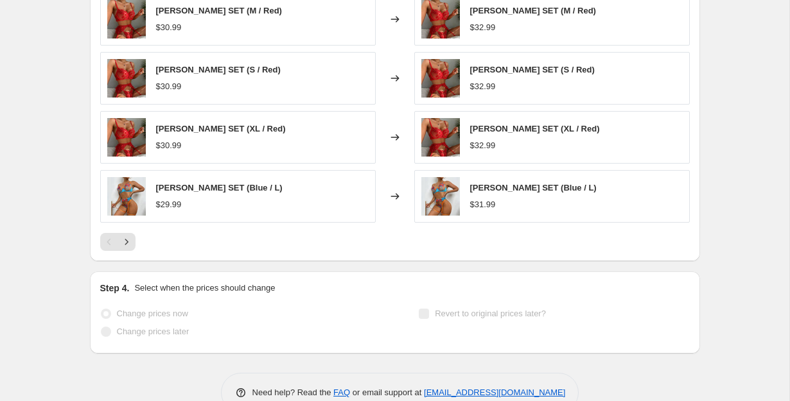
select select "not_equal"
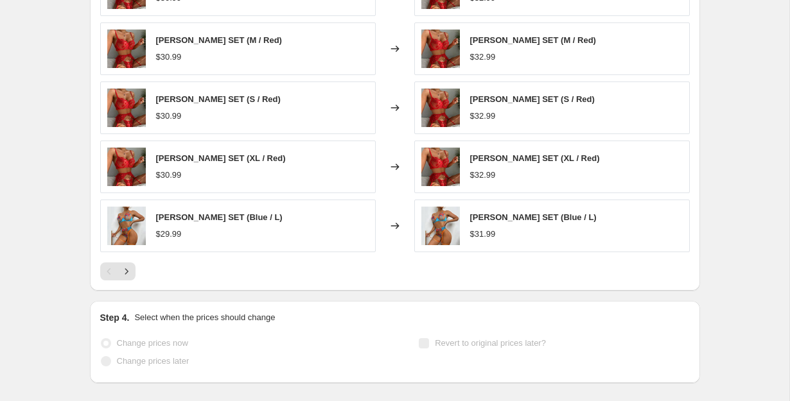
scroll to position [0, 0]
